Goal: Download file/media

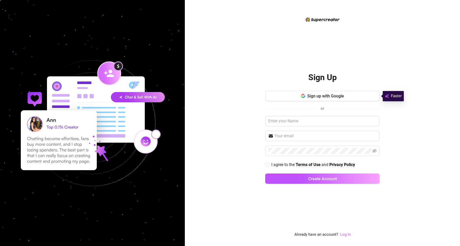
click at [342, 233] on link "Log In" at bounding box center [345, 234] width 11 height 5
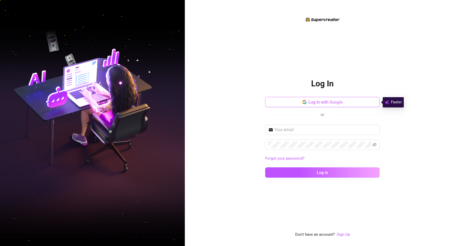
click at [316, 97] on button "Log in with Google" at bounding box center [322, 102] width 114 height 10
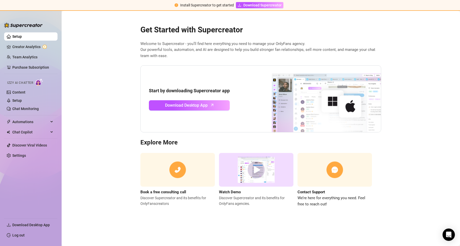
click at [179, 177] on img at bounding box center [177, 170] width 74 height 34
click at [193, 106] on span "Download Desktop App" at bounding box center [186, 105] width 43 height 6
